Goal: Use online tool/utility: Utilize a website feature to perform a specific function

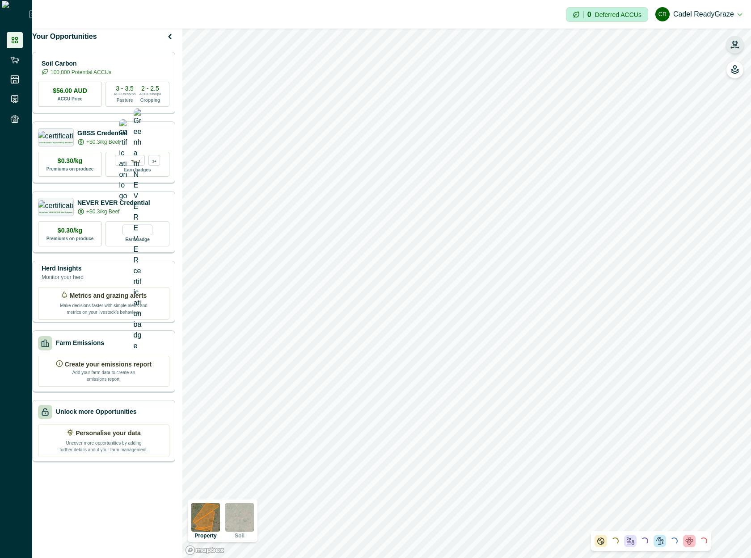
click at [733, 48] on icon "button" at bounding box center [735, 47] width 8 height 1
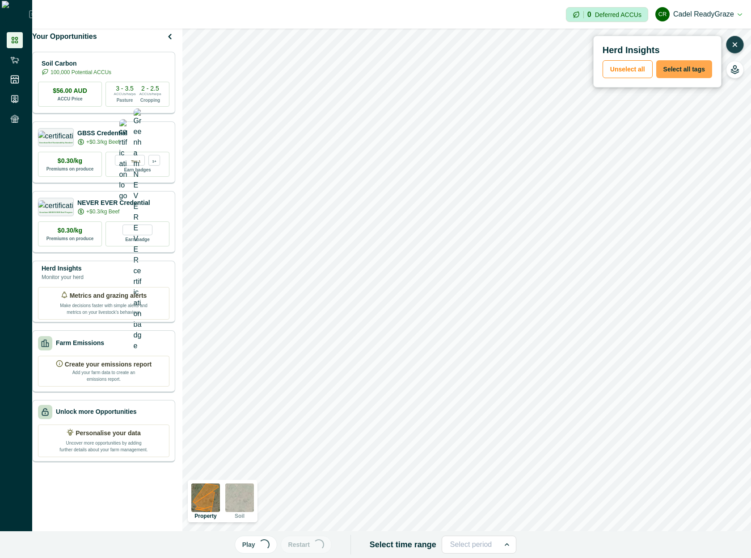
click at [685, 70] on button "Select all tags" at bounding box center [684, 69] width 56 height 18
click at [261, 544] on button "Play Loading..." at bounding box center [256, 545] width 42 height 18
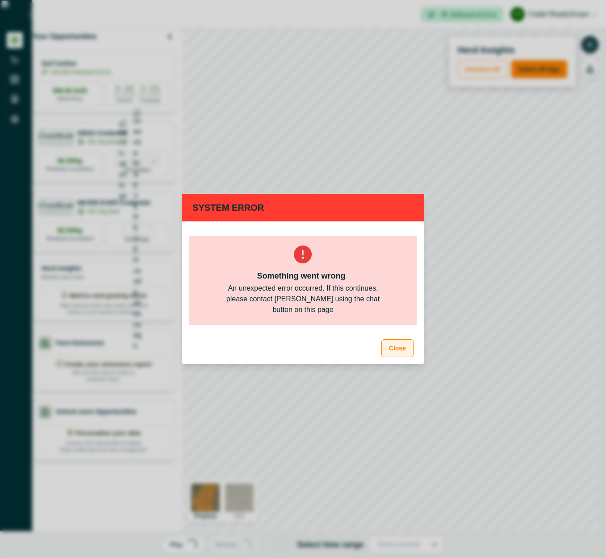
click at [397, 353] on button "Close" at bounding box center [398, 349] width 32 height 18
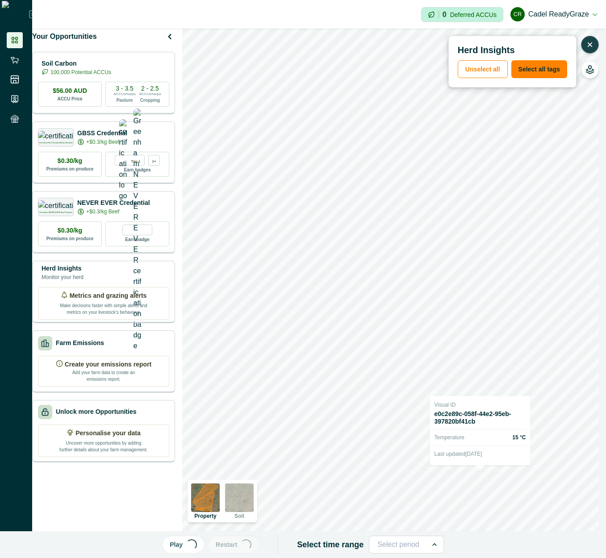
click at [477, 452] on p "Last updated 30 Apr 2025" at bounding box center [481, 454] width 92 height 9
drag, startPoint x: 477, startPoint y: 452, endPoint x: 498, endPoint y: 455, distance: 21.2
click at [498, 455] on p "Last updated 30 Apr 2025" at bounding box center [481, 454] width 92 height 9
copy p "30 Apr 2025"
click at [584, 43] on button "button" at bounding box center [590, 45] width 18 height 18
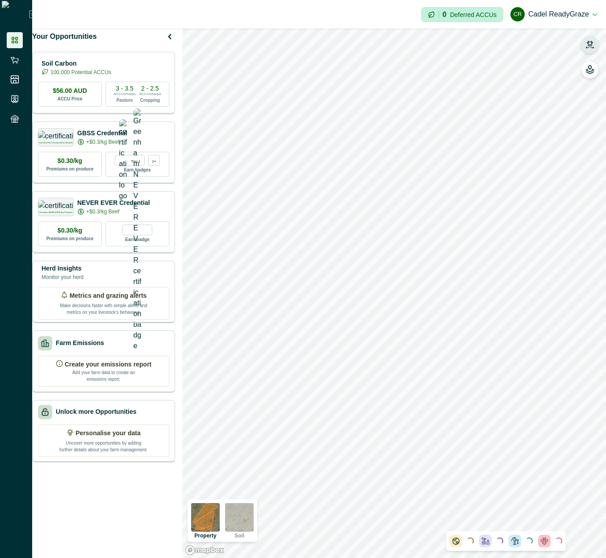
click at [589, 46] on icon "button" at bounding box center [590, 43] width 6 height 5
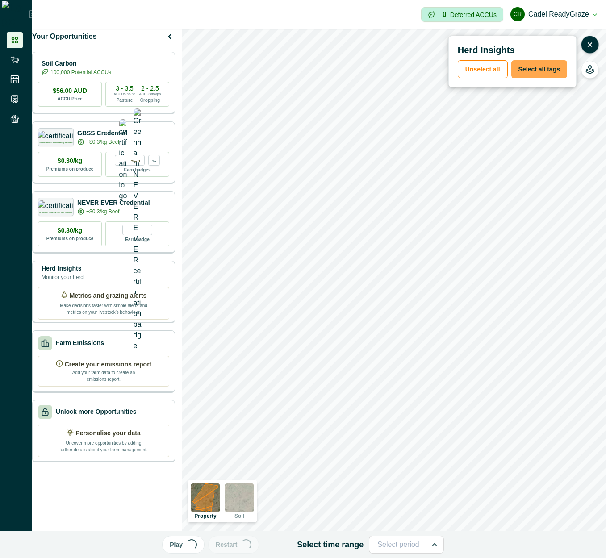
click at [535, 72] on button "Select all tags" at bounding box center [540, 69] width 56 height 18
click at [202, 546] on button "Play Loading..." at bounding box center [183, 545] width 42 height 18
click at [401, 545] on div at bounding box center [399, 545] width 42 height 13
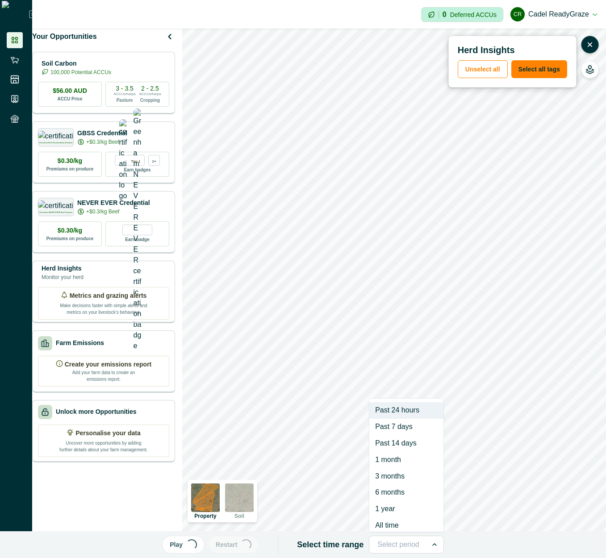
click at [485, 550] on div "Play Loading... Restart Loading... Select time range option Past 24 hours focus…" at bounding box center [303, 545] width 606 height 27
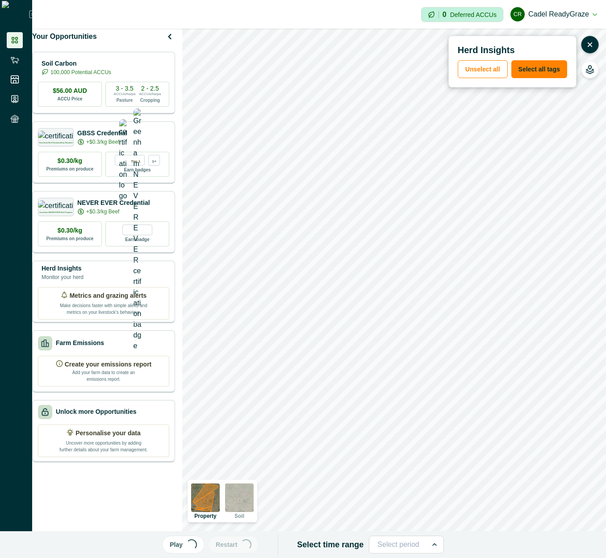
click at [197, 544] on div "Loading..." at bounding box center [191, 545] width 11 height 11
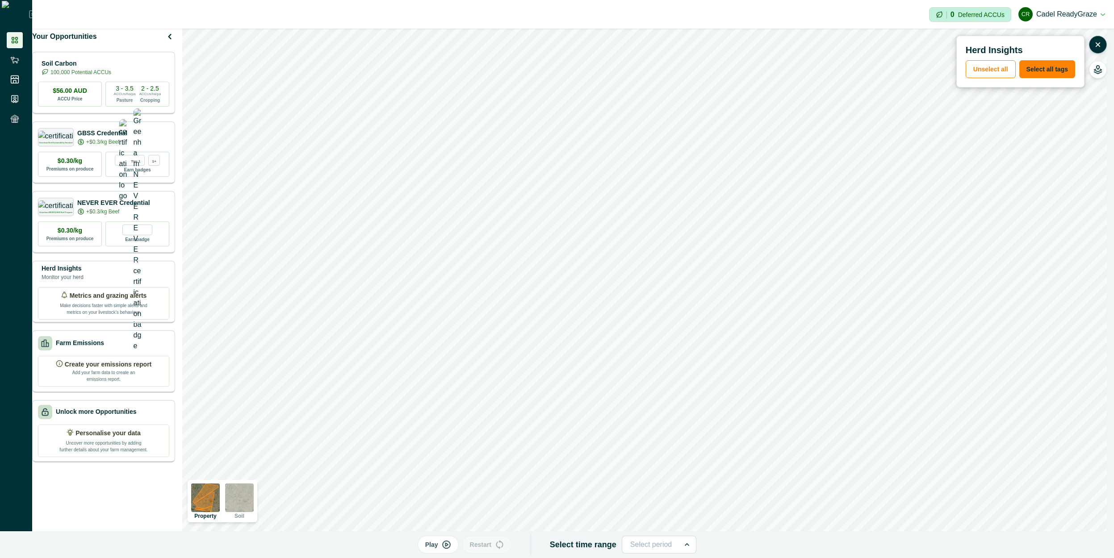
click at [445, 545] on icon "button" at bounding box center [447, 546] width 8 height 8
click at [606, 67] on button "Unselect all" at bounding box center [991, 69] width 50 height 18
click at [606, 73] on button "Select all tags" at bounding box center [1048, 69] width 56 height 18
click at [606, 65] on button "Unselect all" at bounding box center [991, 69] width 50 height 18
click at [606, 72] on button "Select all tags" at bounding box center [1048, 69] width 56 height 18
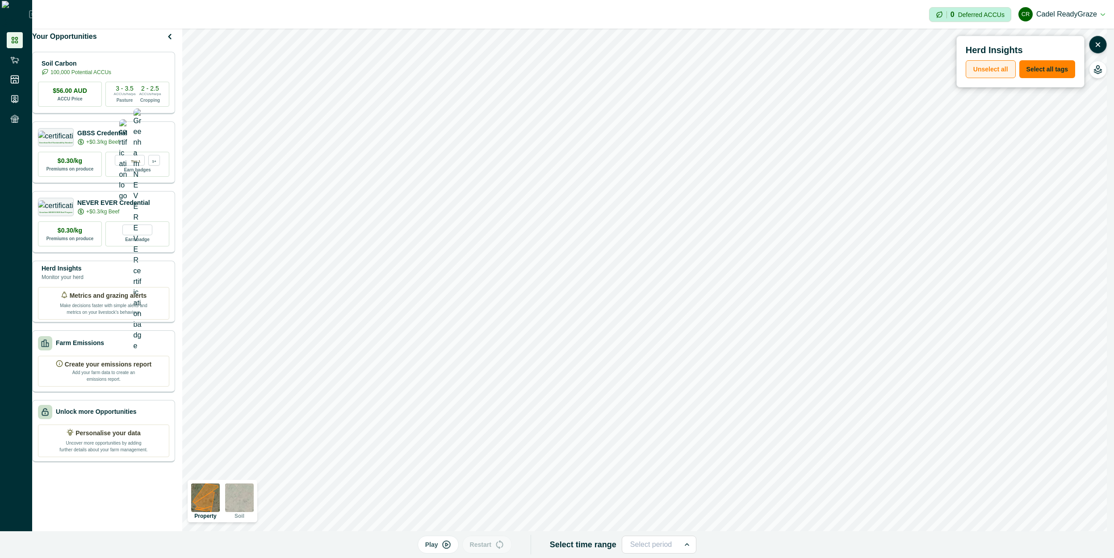
click at [606, 62] on button "Unselect all" at bounding box center [991, 69] width 50 height 18
click at [606, 62] on button "Select all tags" at bounding box center [1048, 69] width 56 height 18
click at [451, 546] on icon "button" at bounding box center [446, 545] width 9 height 9
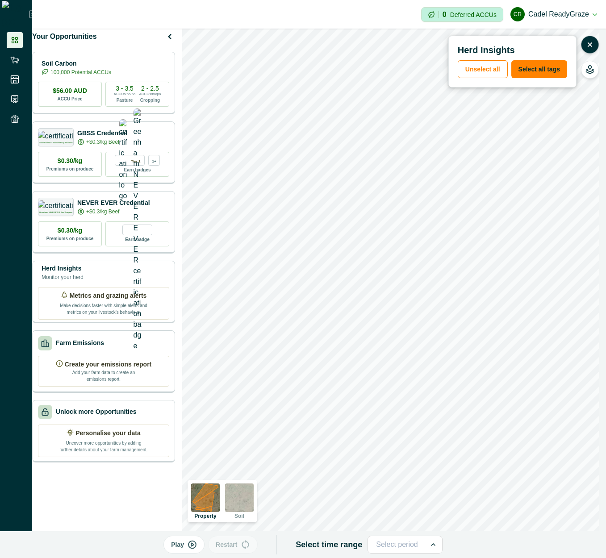
click at [189, 542] on button "Play" at bounding box center [184, 545] width 41 height 18
click at [191, 547] on icon "button" at bounding box center [192, 545] width 9 height 9
click at [197, 548] on icon "button" at bounding box center [192, 545] width 9 height 9
click at [189, 546] on button "Play" at bounding box center [184, 545] width 41 height 18
